Goal: Contribute content: Contribute content

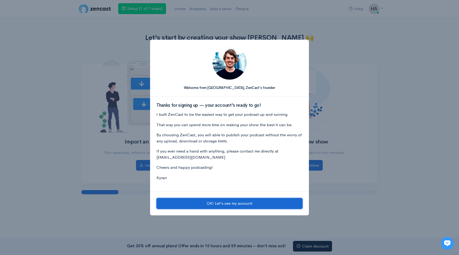
click at [243, 202] on button "OK! Let's see my account" at bounding box center [230, 203] width 146 height 11
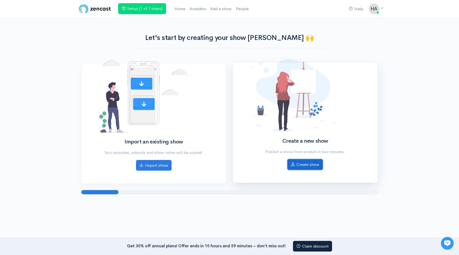
click at [306, 165] on link "Create show" at bounding box center [305, 164] width 35 height 11
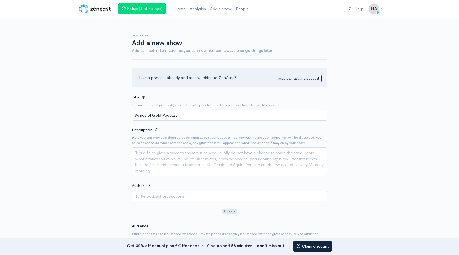
type input "Minds of Gold Podcast"
click at [177, 169] on textarea "Description" at bounding box center [230, 161] width 196 height 29
click at [164, 169] on textarea "Description" at bounding box center [230, 161] width 196 height 29
paste textarea "Enrich your mind with insights and stories to help you grow, shine, and stay re…"
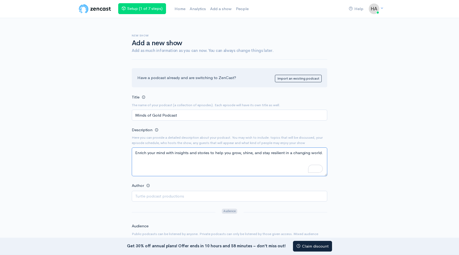
type textarea "Enrich your mind with insights and stories to help you grow, shine, and stay re…"
click at [298, 199] on input "Author" at bounding box center [230, 196] width 196 height 11
type input "[PERSON_NAME]"
click at [423, 116] on div "Help Notifications View all Your profile Team settings Default team Current Log…" at bounding box center [229, 221] width 459 height 442
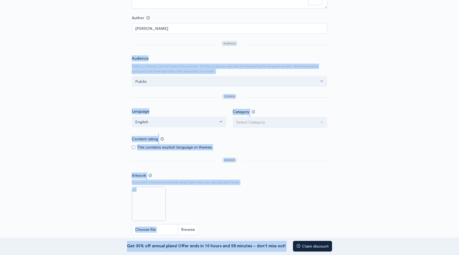
scroll to position [187, 0]
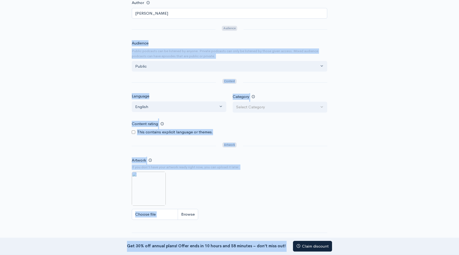
drag, startPoint x: 304, startPoint y: 222, endPoint x: 310, endPoint y: 254, distance: 32.9
click at [309, 254] on body "Help Notifications View all Your profile Team settings Default team Current Log…" at bounding box center [229, 82] width 459 height 530
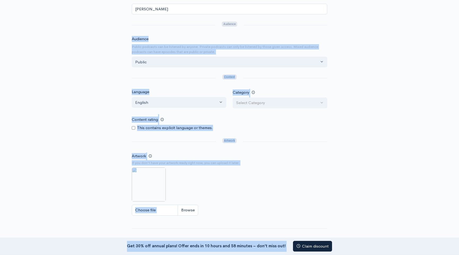
click at [314, 159] on div "Artwork If you don't have your artwork ready right now, you can upload it later…" at bounding box center [230, 185] width 196 height 66
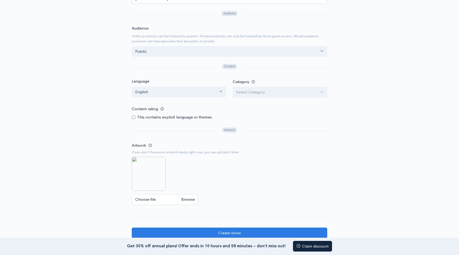
scroll to position [208, 0]
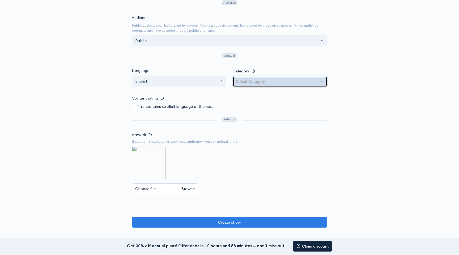
click at [267, 77] on button "Select Category" at bounding box center [280, 81] width 95 height 11
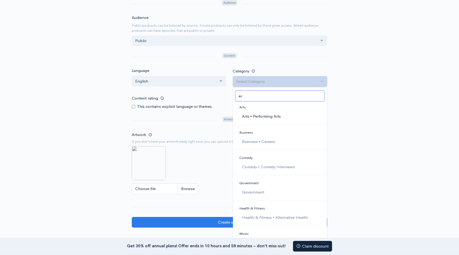
type input "e"
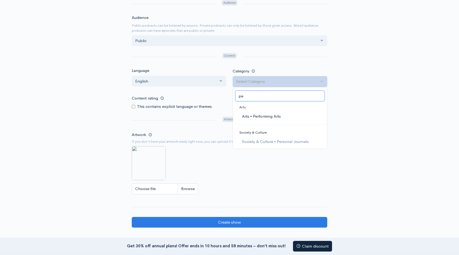
type input "p"
type input "g"
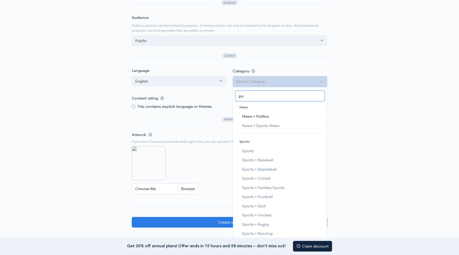
type input "p"
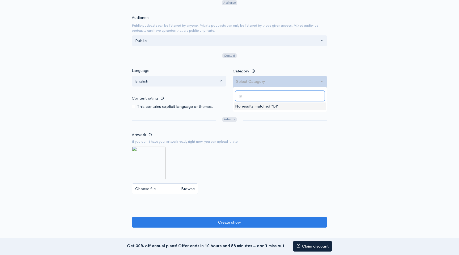
type input "b"
type input "h"
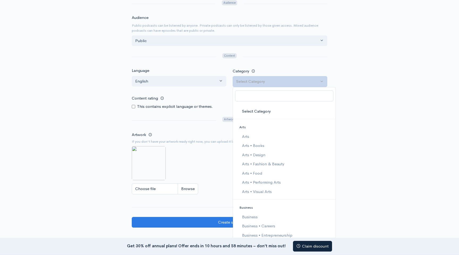
click at [209, 129] on form "Title The name of your podcast (a collection of episodes). Each episode will ha…" at bounding box center [230, 56] width 196 height 342
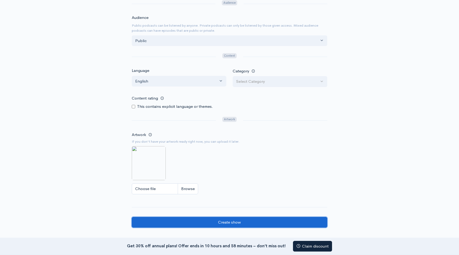
click at [285, 225] on input "Create show" at bounding box center [230, 222] width 196 height 11
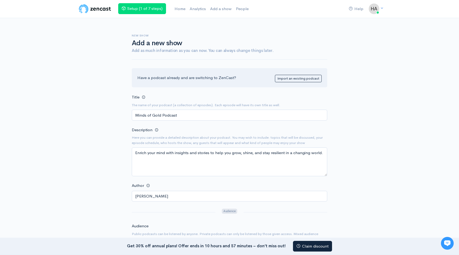
click at [95, 106] on div "New show Add a new show Add as much information as you can now. You can always …" at bounding box center [229, 233] width 303 height 431
click at [87, 148] on div "New show Add a new show Add as much information as you can now. You can always …" at bounding box center [229, 233] width 303 height 431
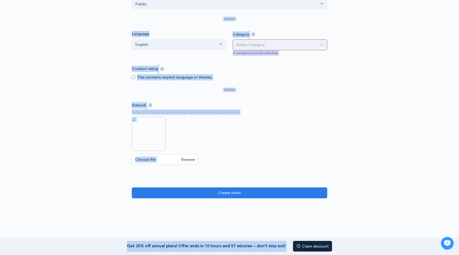
scroll to position [283, 0]
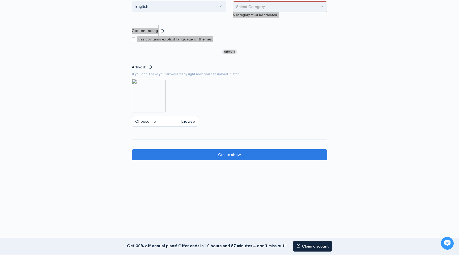
drag, startPoint x: 91, startPoint y: 159, endPoint x: 145, endPoint y: 61, distance: 111.7
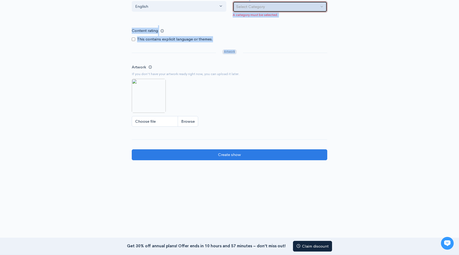
click at [326, 6] on button "Select Category" at bounding box center [280, 6] width 95 height 11
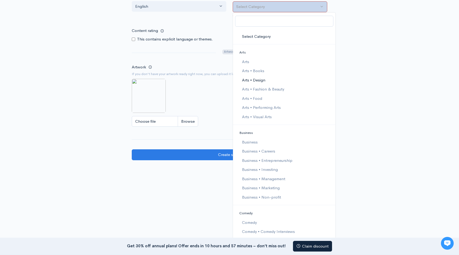
drag, startPoint x: 294, startPoint y: 79, endPoint x: 293, endPoint y: 254, distance: 175.4
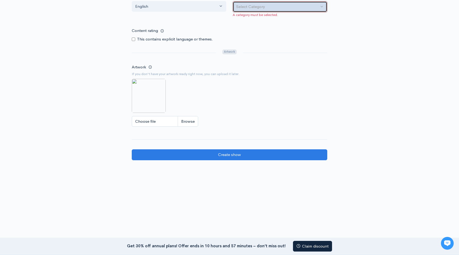
click at [301, 11] on button "Select Category" at bounding box center [280, 6] width 95 height 11
type input "m"
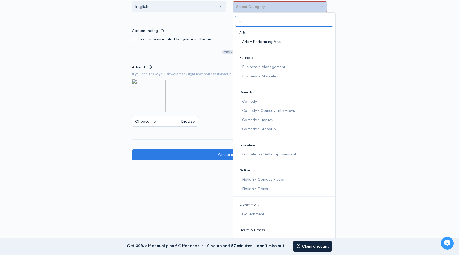
type input "m"
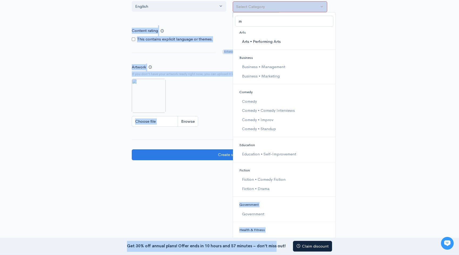
drag, startPoint x: 269, startPoint y: 171, endPoint x: 273, endPoint y: 242, distance: 71.4
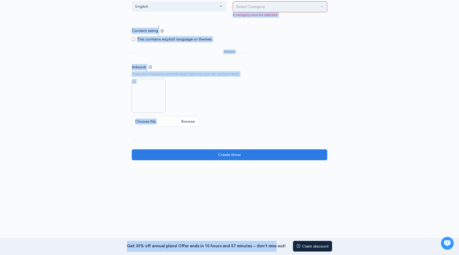
click at [317, 78] on div "Artwork If you don't have your artwork ready right now, you can upload it later…" at bounding box center [230, 97] width 196 height 66
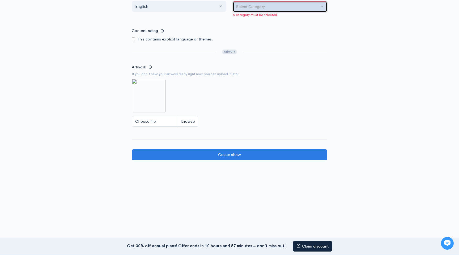
click at [271, 3] on button "Select Category" at bounding box center [280, 6] width 95 height 11
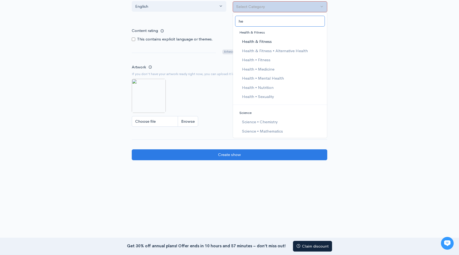
type input "h"
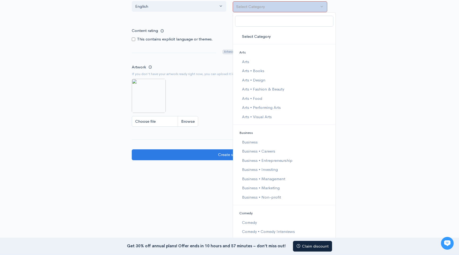
click at [261, 133] on li "Business" at bounding box center [284, 133] width 103 height 10
click at [245, 132] on span "Business" at bounding box center [247, 132] width 14 height 5
click at [245, 142] on span "Business" at bounding box center [250, 142] width 16 height 6
select select "Business"
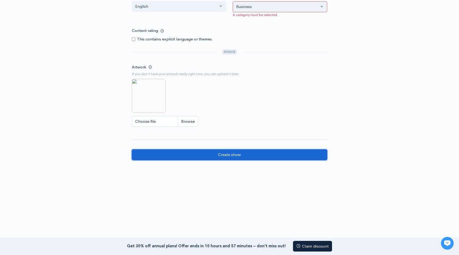
click at [223, 154] on input "Create show" at bounding box center [230, 154] width 196 height 11
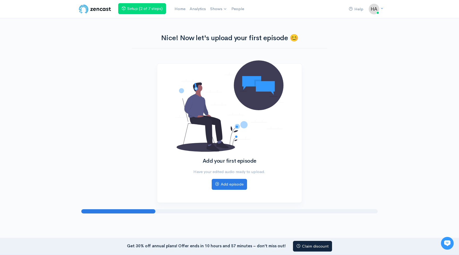
click at [374, 70] on div "Add your first episode Have your edited audio ready to upload. Add episode" at bounding box center [229, 132] width 303 height 139
